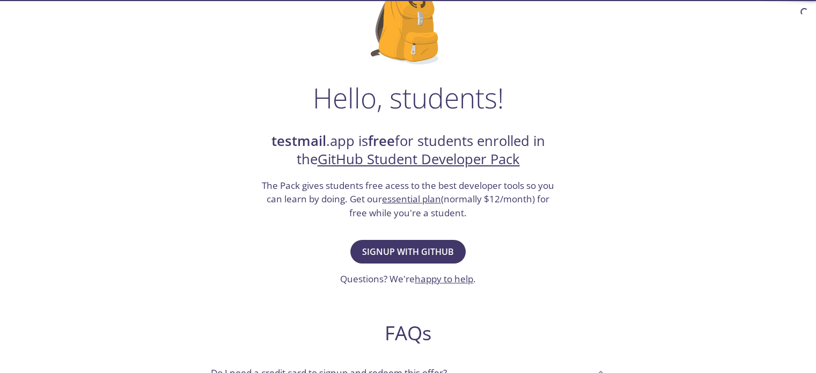
scroll to position [107, 0]
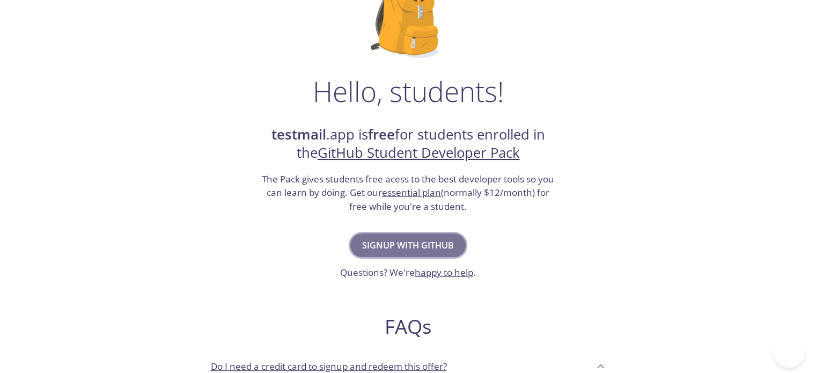
click at [420, 244] on span "Signup with GitHub" at bounding box center [408, 245] width 92 height 15
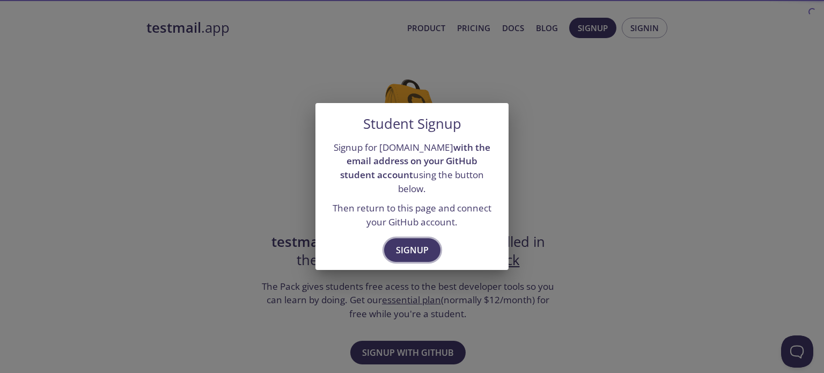
click at [414, 243] on span "Signup" at bounding box center [412, 250] width 33 height 15
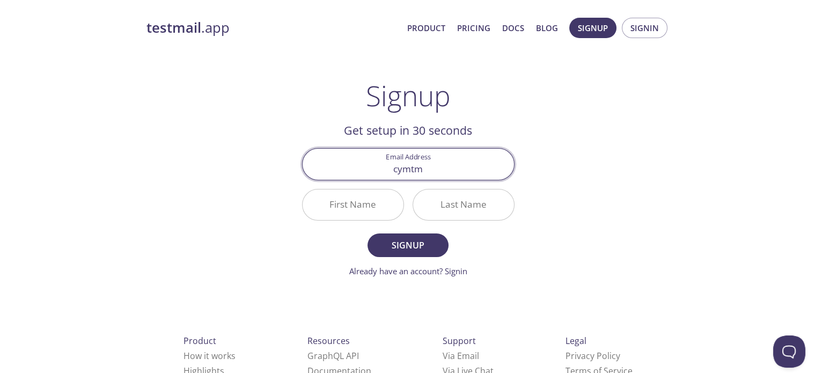
type input "[EMAIL_ADDRESS][DOMAIN_NAME]"
click at [354, 206] on input "First Name" at bounding box center [353, 204] width 101 height 31
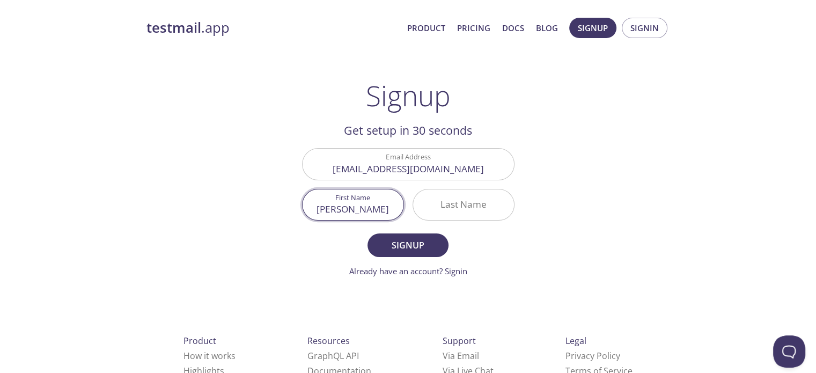
type input "[PERSON_NAME]"
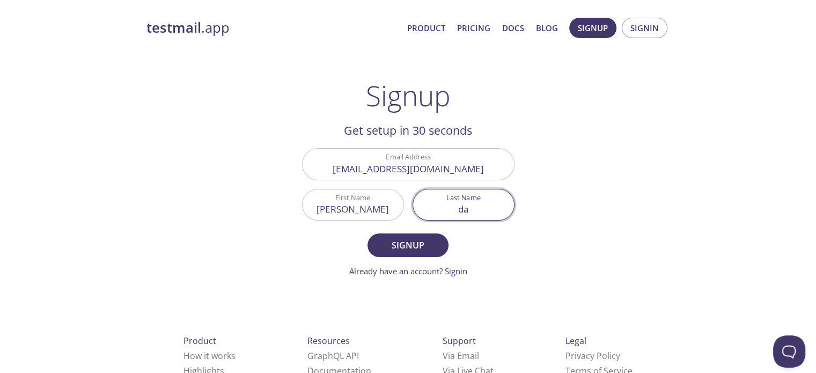
type input "d"
type input "[PERSON_NAME]"
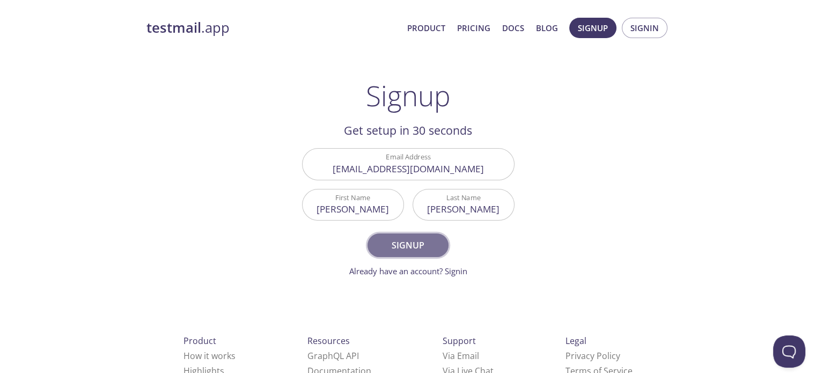
click at [414, 248] on span "Signup" at bounding box center [407, 245] width 57 height 15
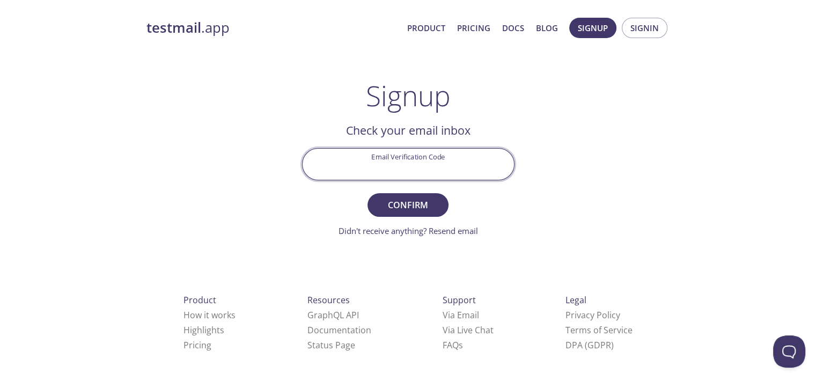
paste input "2Y12VGH"
type input "2Y12VGH"
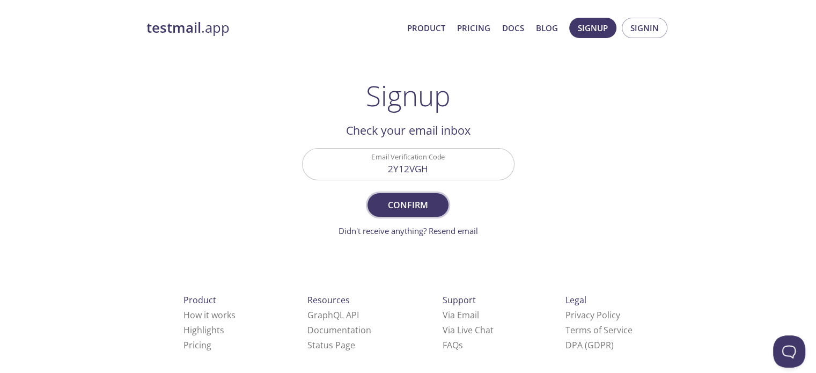
click at [418, 193] on form "Email Verification Code 2Y12VGH Confirm Didn't receive anything? Resend email" at bounding box center [408, 192] width 213 height 89
click at [418, 198] on span "Confirm" at bounding box center [407, 205] width 57 height 15
